Goal: Task Accomplishment & Management: Use online tool/utility

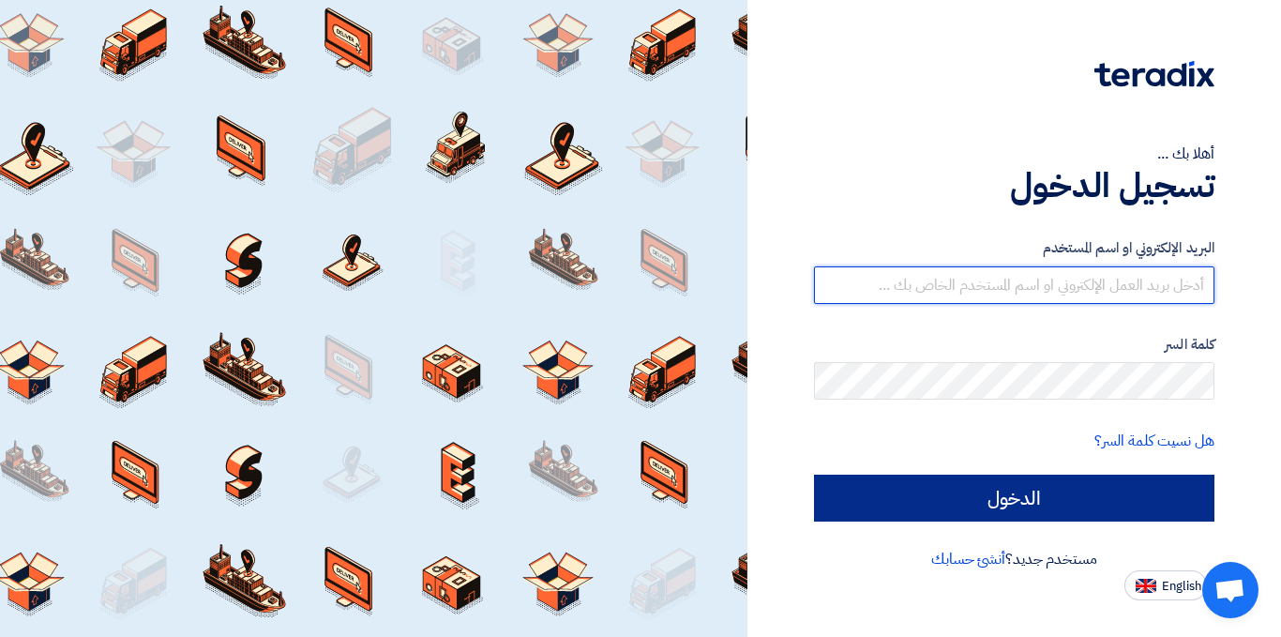
type input "[PERSON_NAME][EMAIL_ADDRESS][DOMAIN_NAME]"
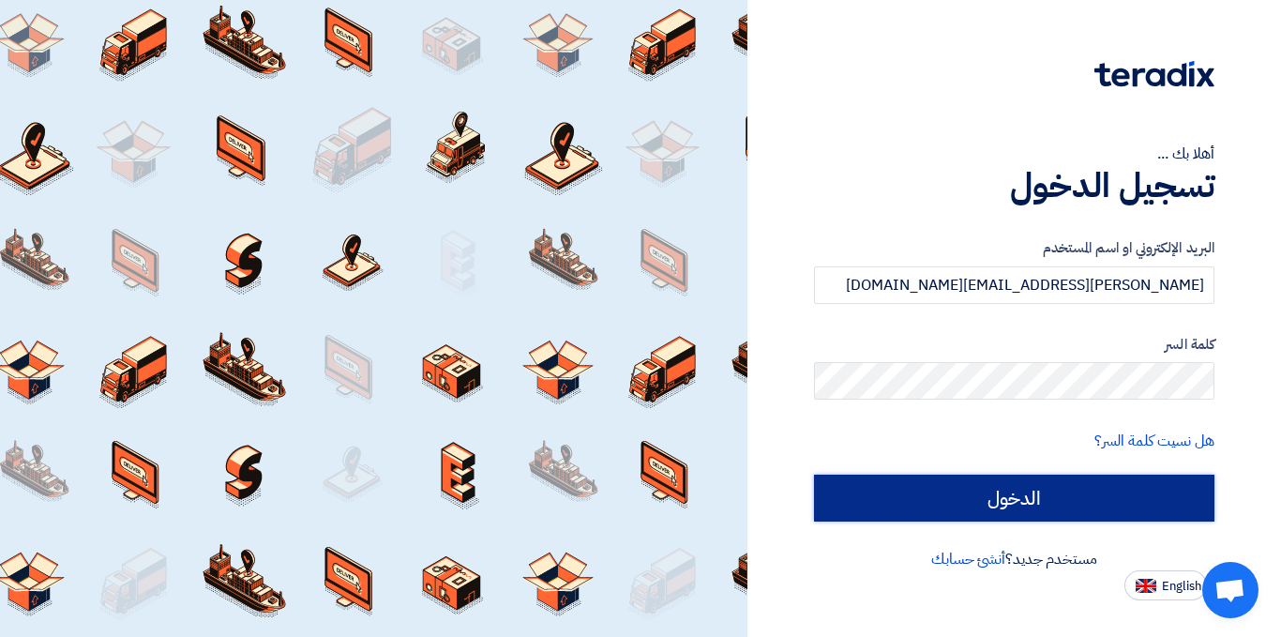
click at [993, 507] on input "الدخول" at bounding box center [1014, 498] width 400 height 47
type input "Sign in"
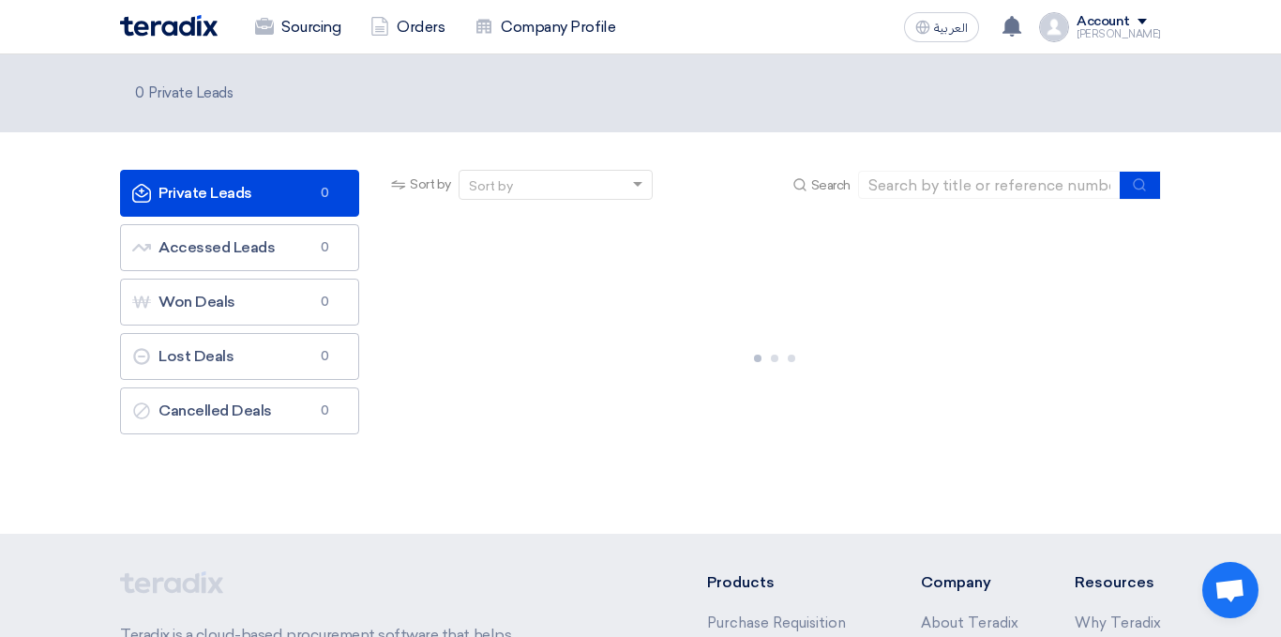
click at [248, 473] on div "Private Leads Private Leads 0 Accessed Leads Accessed Leads 0 Won Deals Won Dea…" at bounding box center [239, 333] width 267 height 326
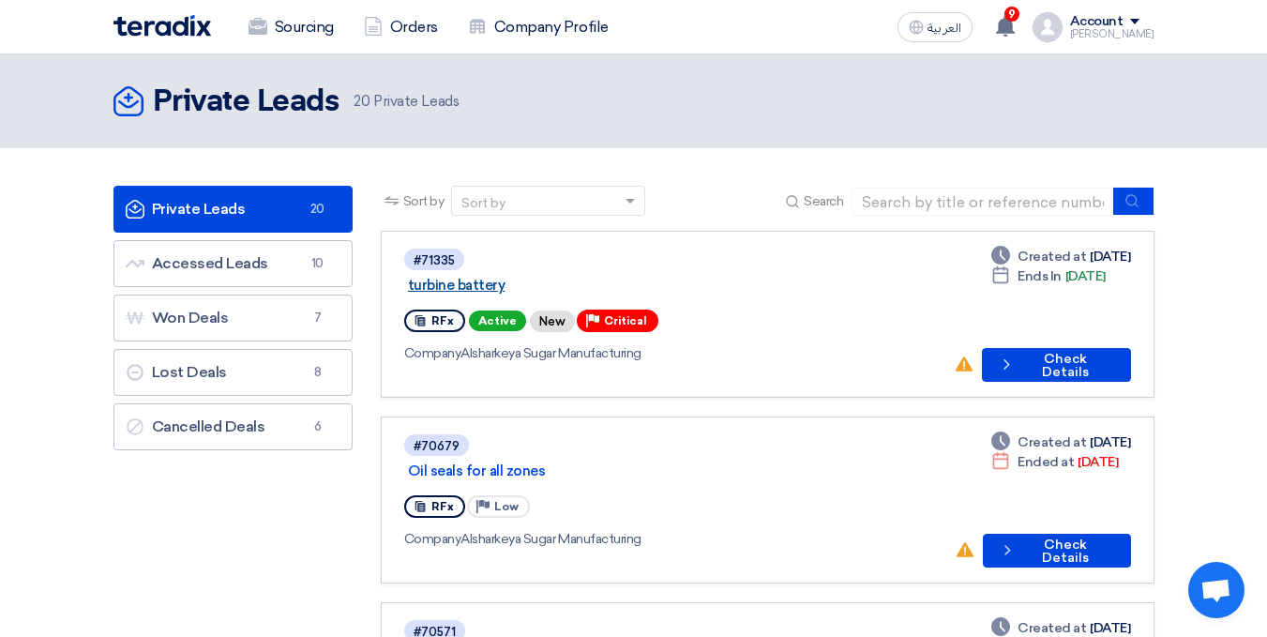
click at [513, 277] on link "turbine battery" at bounding box center [642, 285] width 469 height 17
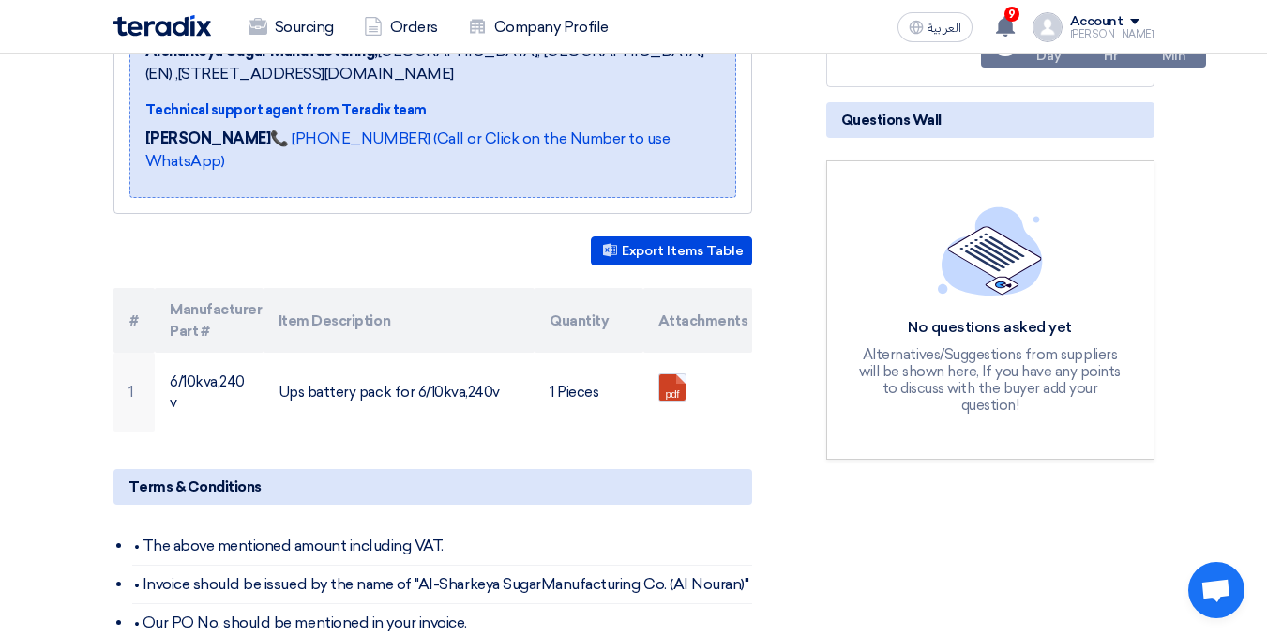
scroll to position [61, 0]
